Goal: Navigation & Orientation: Go to known website

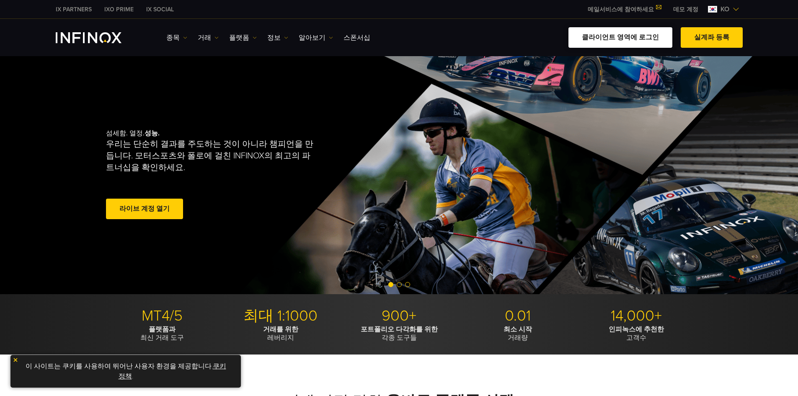
click at [627, 41] on link "클라이언트 영역에 로그인" at bounding box center [620, 37] width 104 height 21
